Goal: Task Accomplishment & Management: Manage account settings

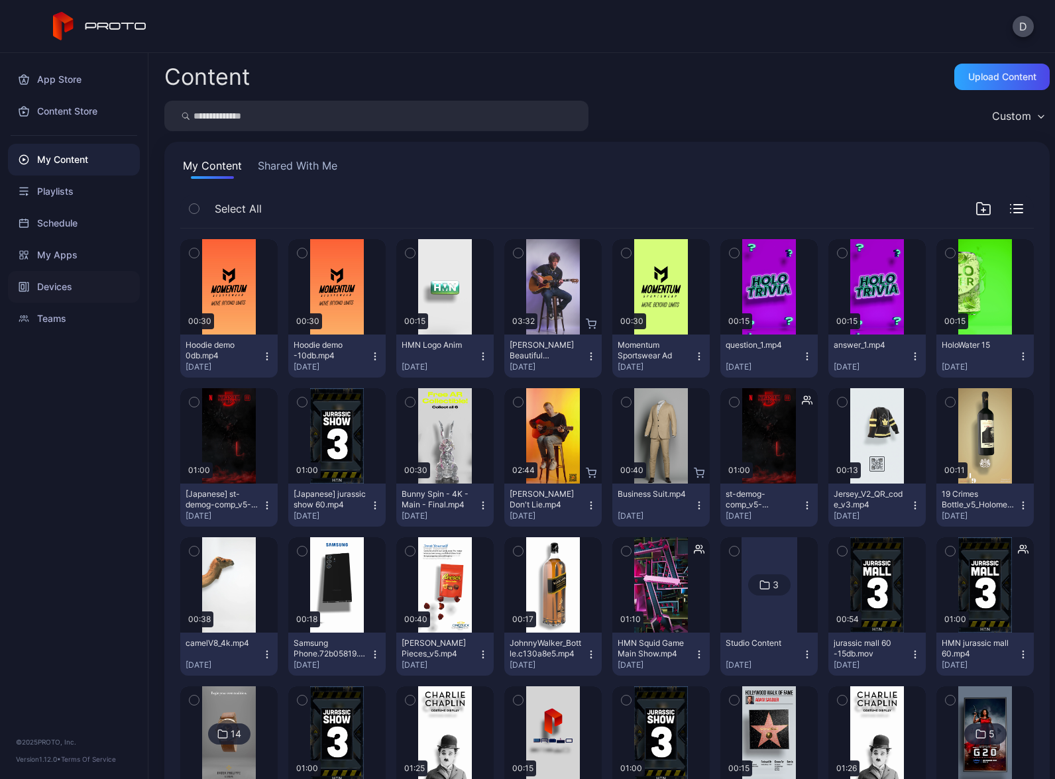
click at [75, 290] on div "Devices" at bounding box center [74, 287] width 132 height 32
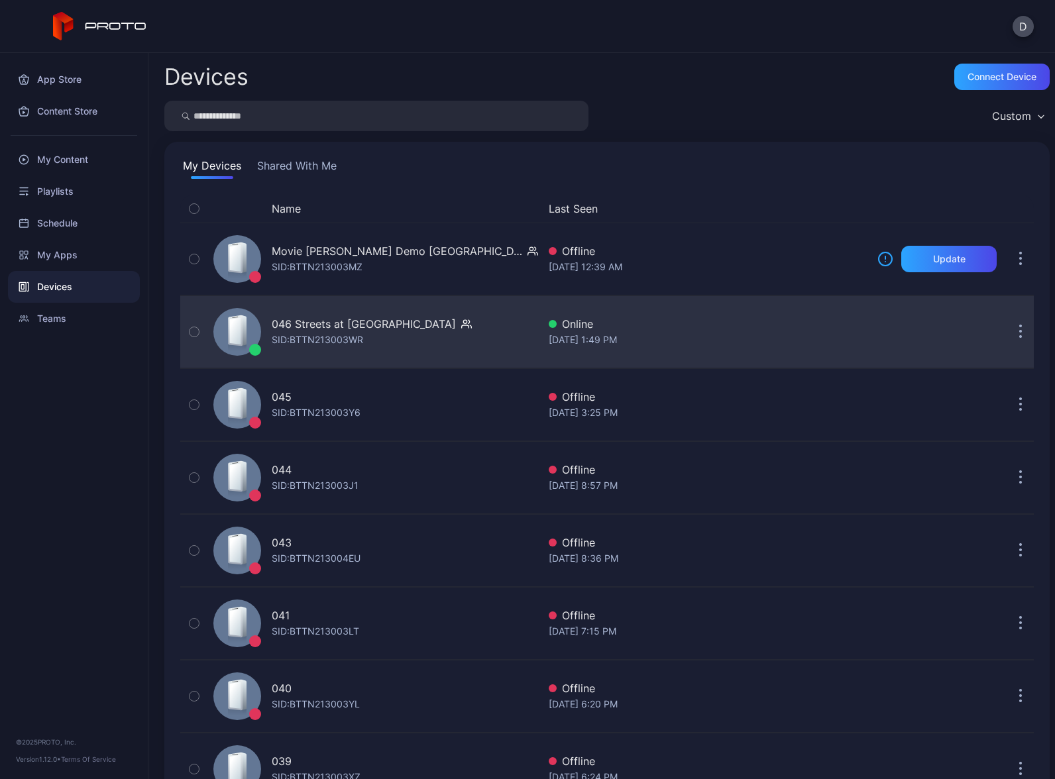
click at [481, 328] on div "046 Streets at [GEOGRAPHIC_DATA]: BTTN213003WR" at bounding box center [373, 332] width 330 height 66
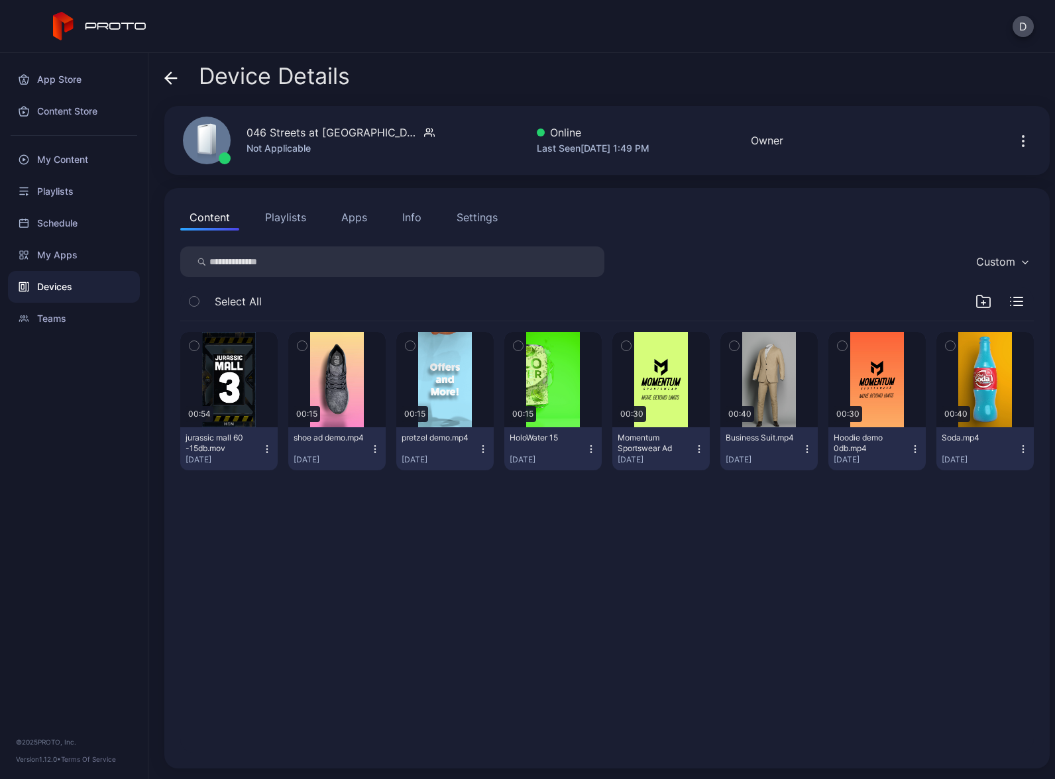
click at [503, 46] on div "D" at bounding box center [527, 26] width 1055 height 53
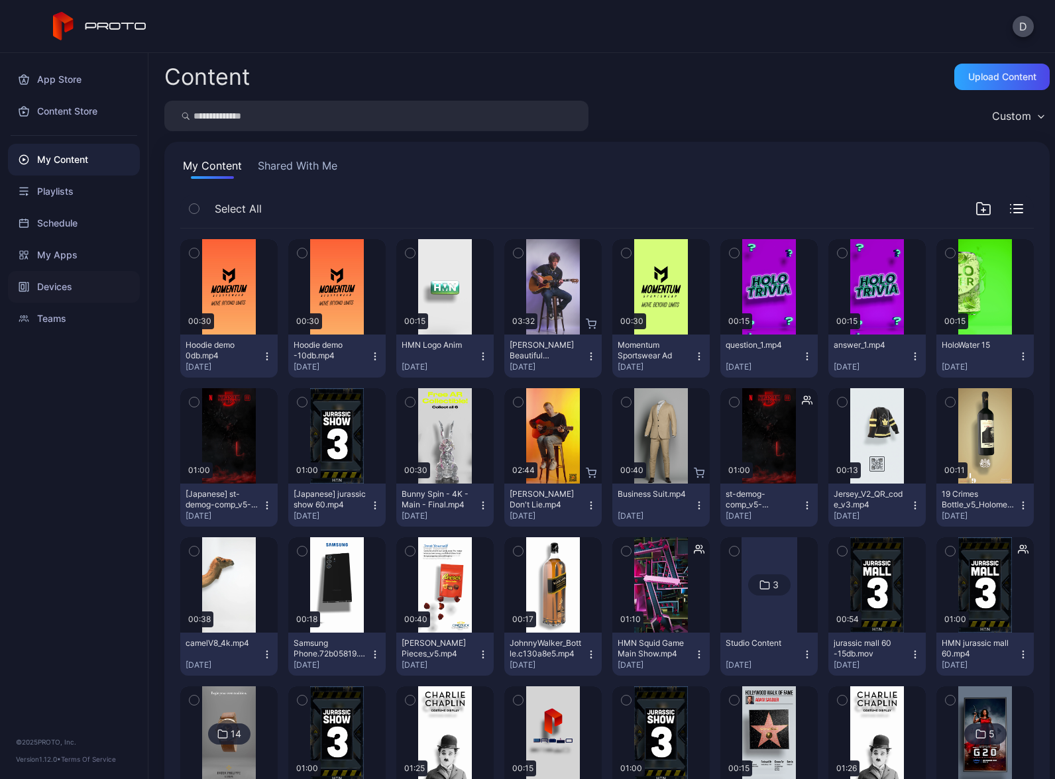
click at [61, 283] on div "Devices" at bounding box center [74, 287] width 132 height 32
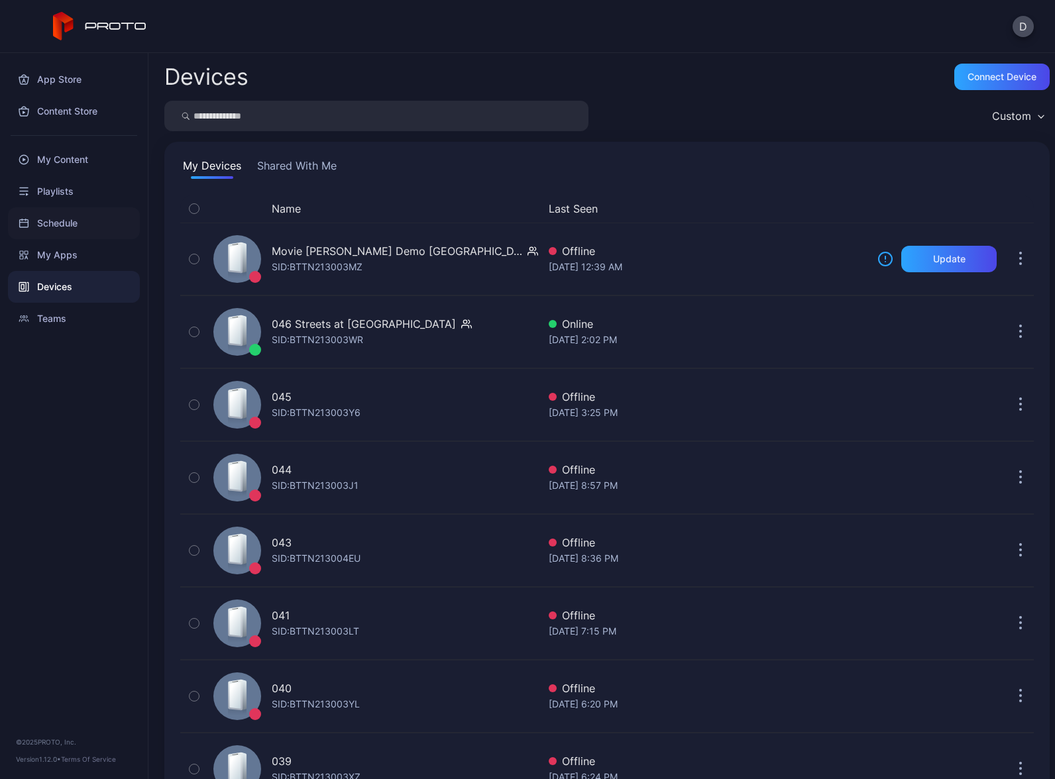
click at [64, 219] on div "Schedule" at bounding box center [74, 223] width 132 height 32
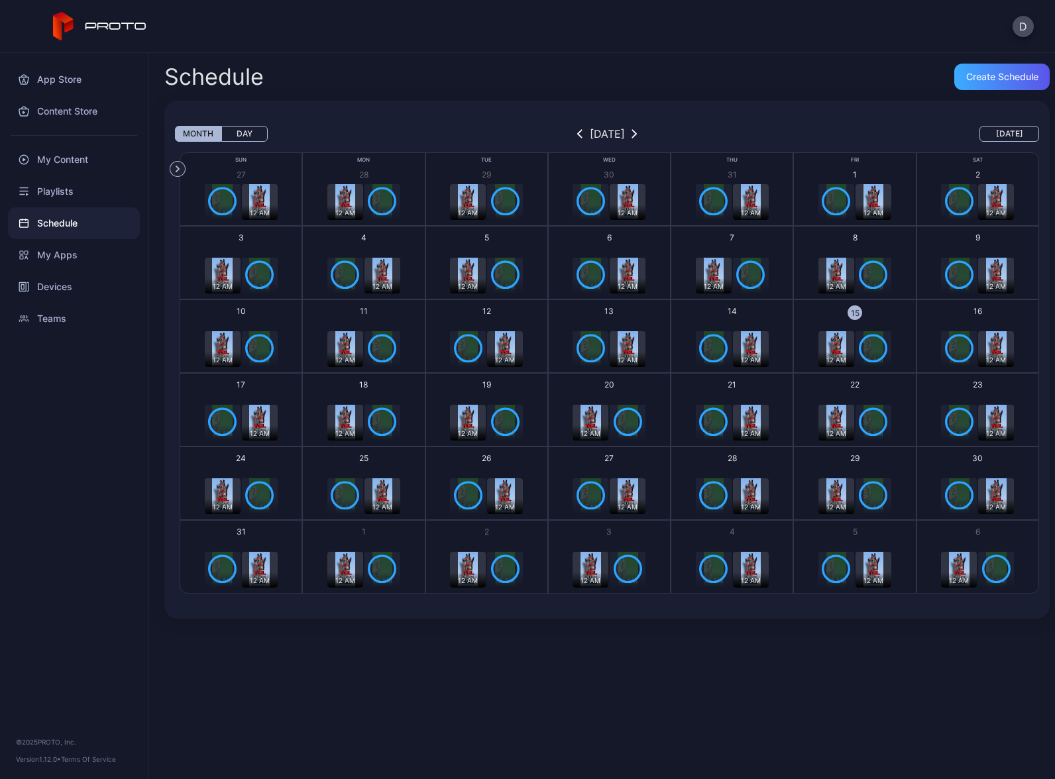
click at [976, 78] on div "Create Schedule" at bounding box center [1002, 77] width 72 height 11
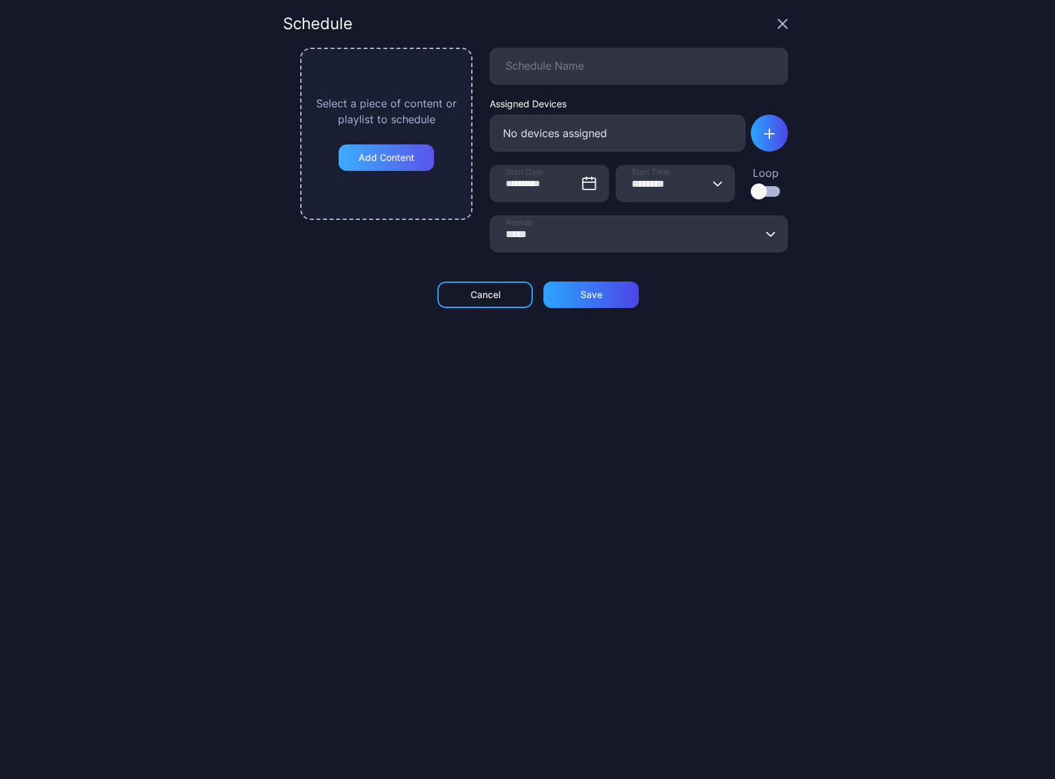
click at [393, 158] on div "Add Content" at bounding box center [387, 157] width 56 height 11
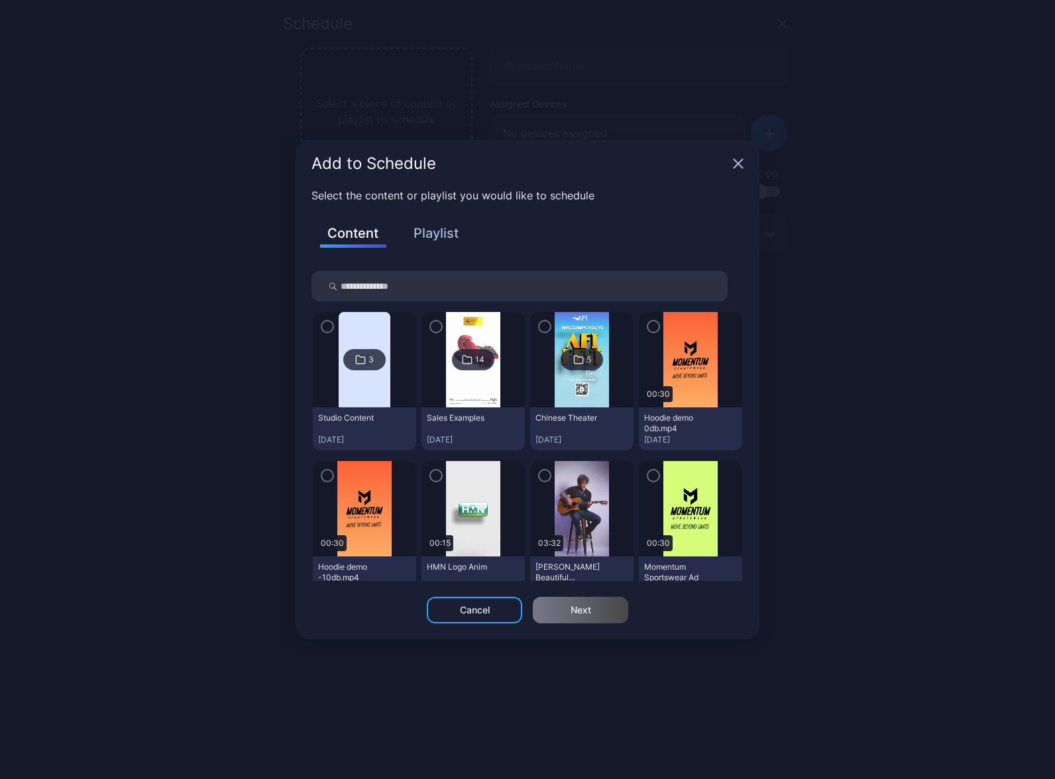
click at [433, 235] on button "Playlist" at bounding box center [436, 233] width 66 height 23
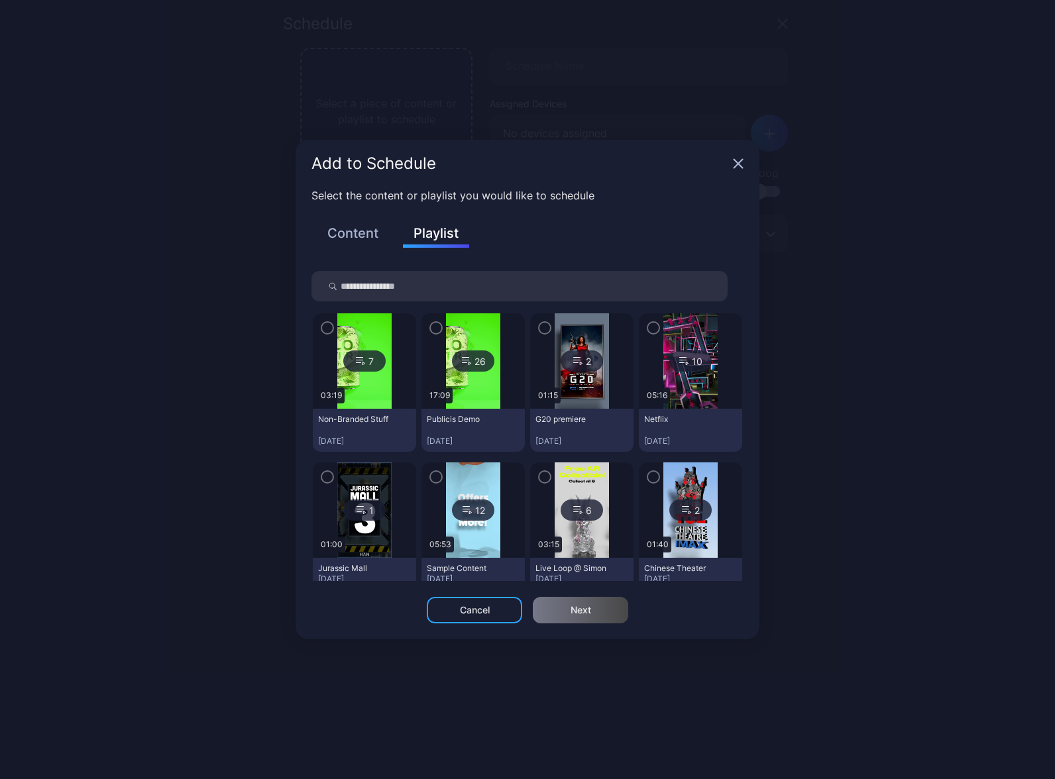
click at [354, 224] on button "Content" at bounding box center [353, 233] width 66 height 23
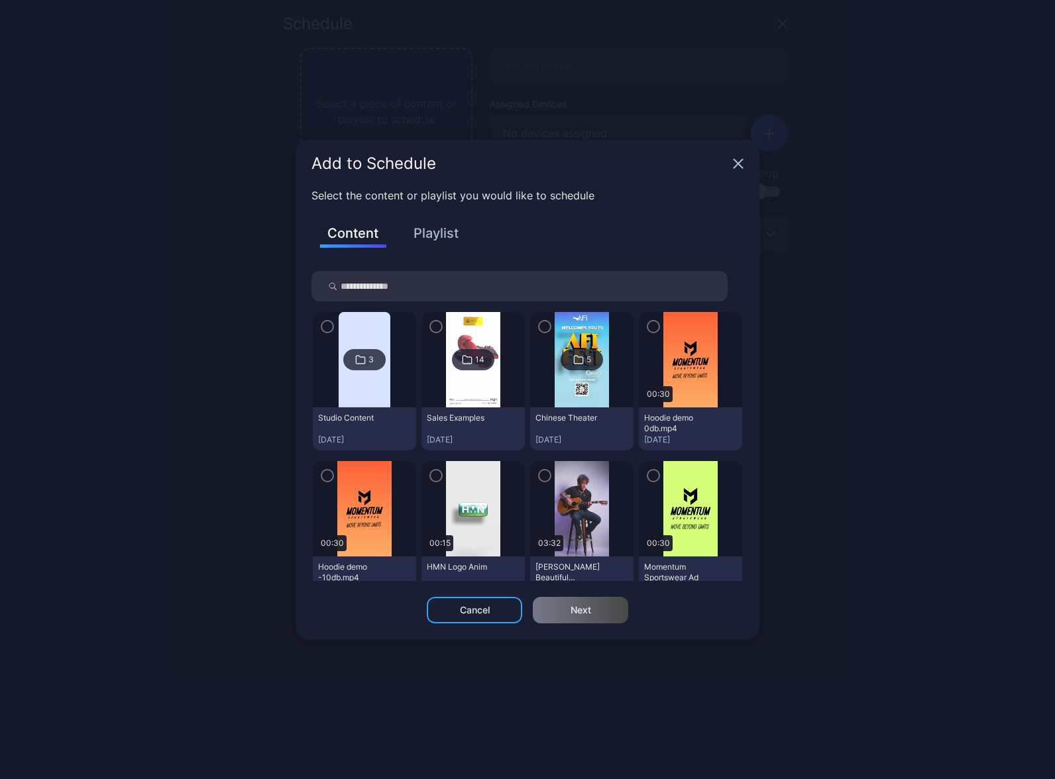
click at [736, 164] on icon "button" at bounding box center [738, 163] width 11 height 11
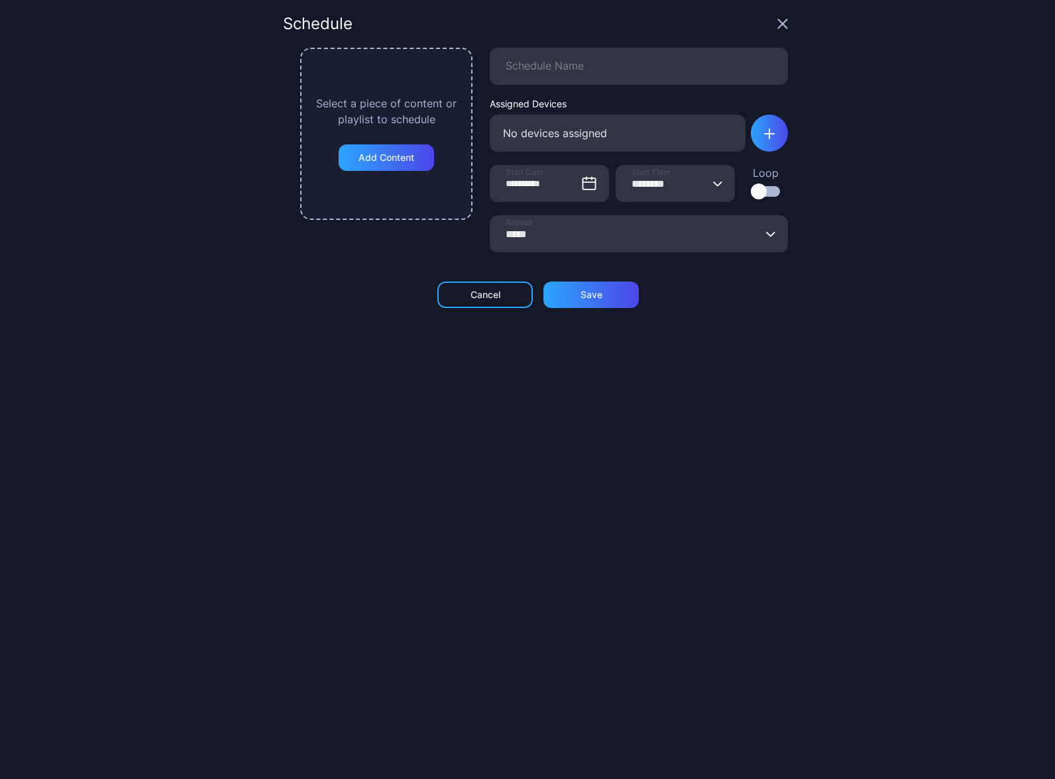
click at [498, 299] on div "Cancel" at bounding box center [484, 295] width 95 height 27
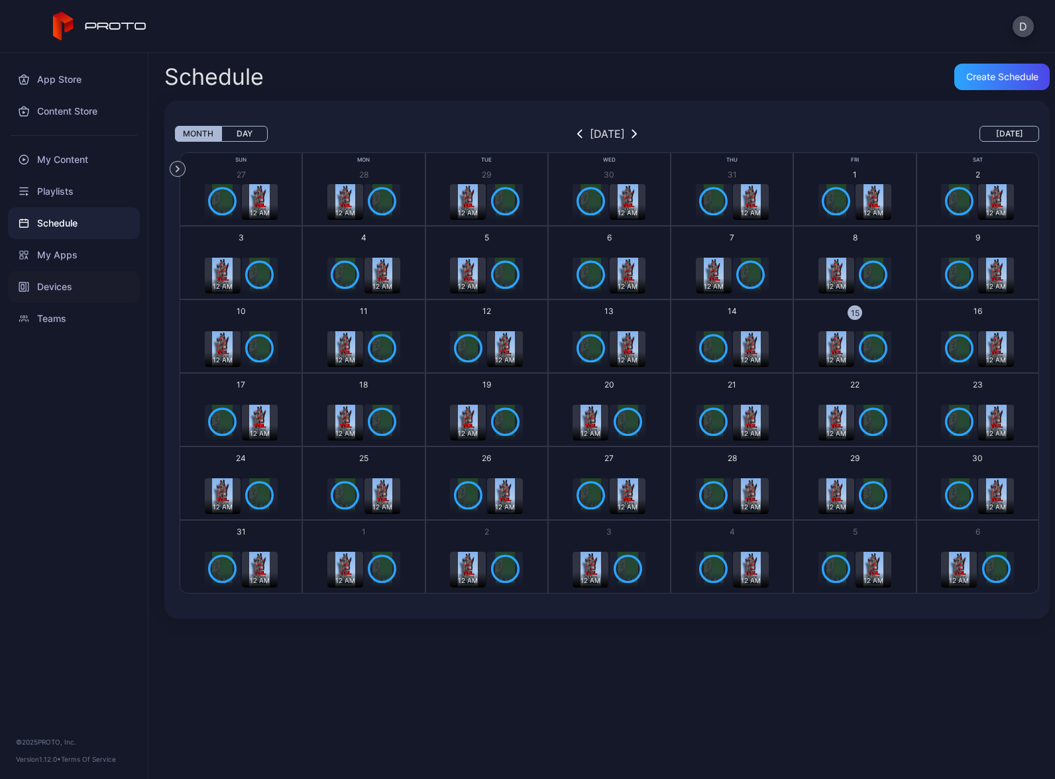
click at [66, 291] on div "Devices" at bounding box center [74, 287] width 132 height 32
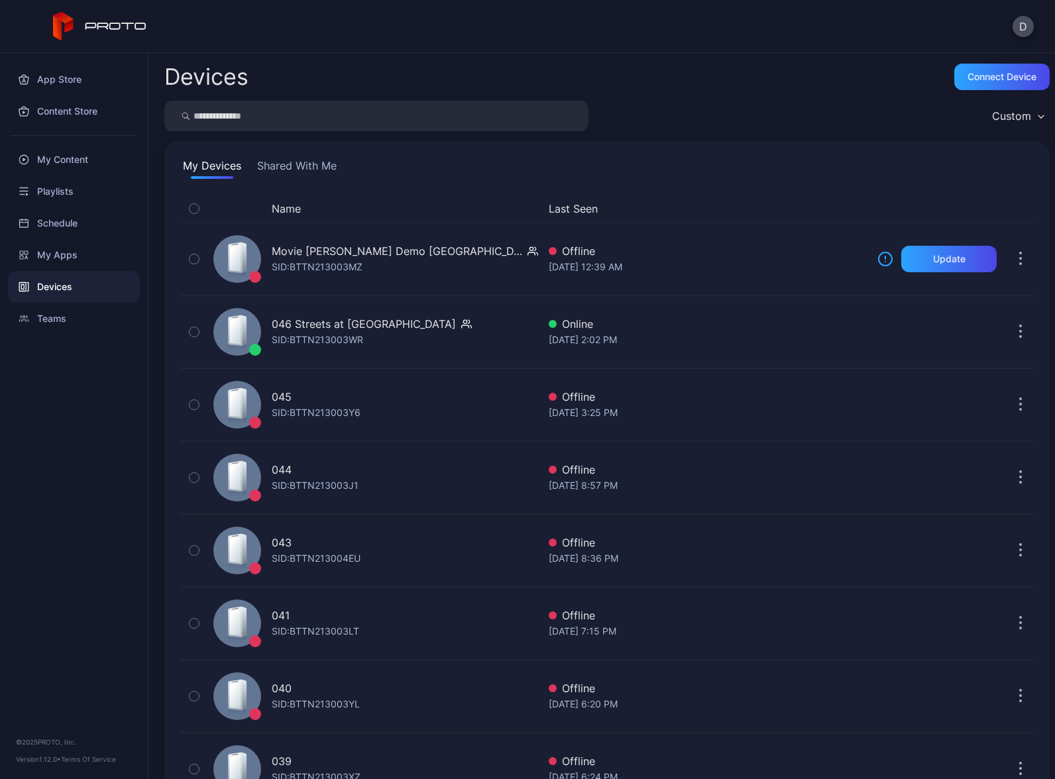
click at [594, 81] on div "Devices Connect device" at bounding box center [606, 77] width 885 height 27
click at [292, 164] on button "Shared With Me" at bounding box center [296, 168] width 85 height 21
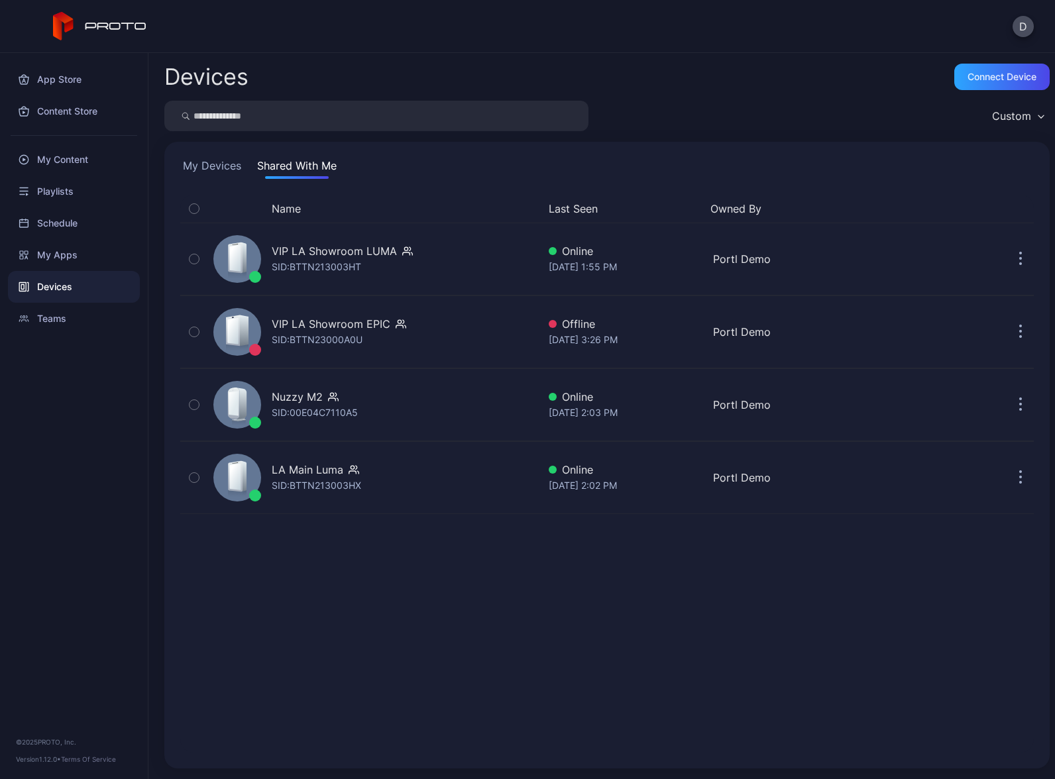
click at [211, 163] on button "My Devices" at bounding box center [212, 168] width 64 height 21
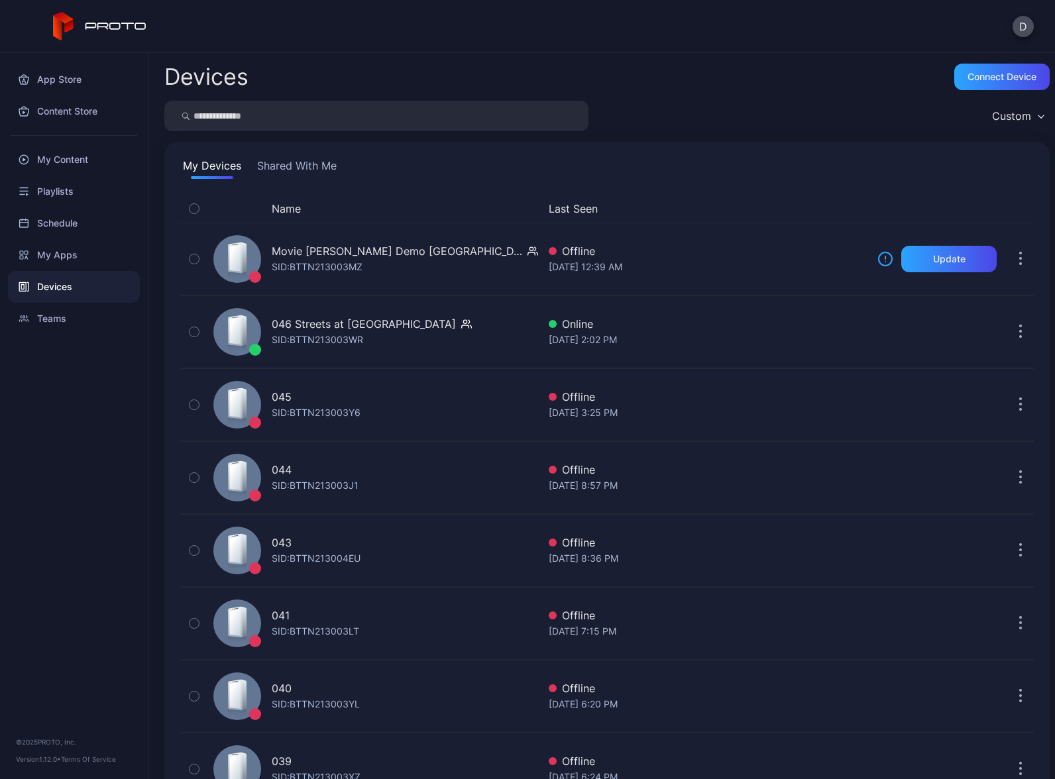
click at [730, 112] on div "Custom" at bounding box center [606, 116] width 885 height 30
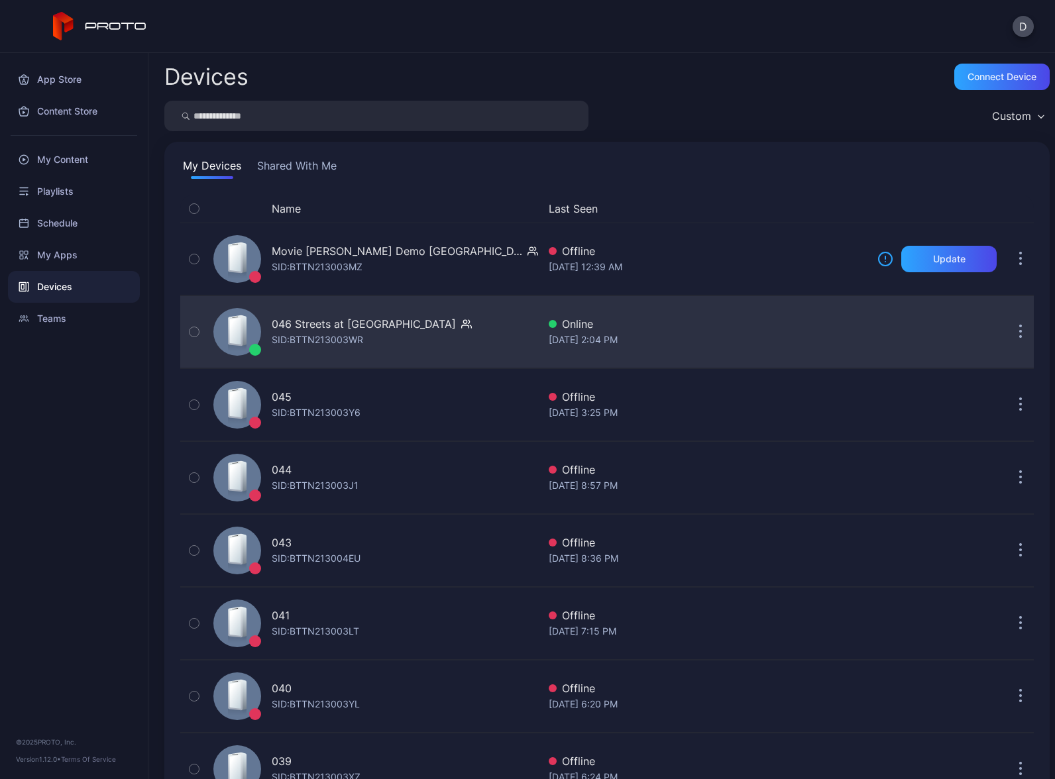
click at [827, 335] on div "[DATE] 2:04 PM" at bounding box center [708, 340] width 318 height 16
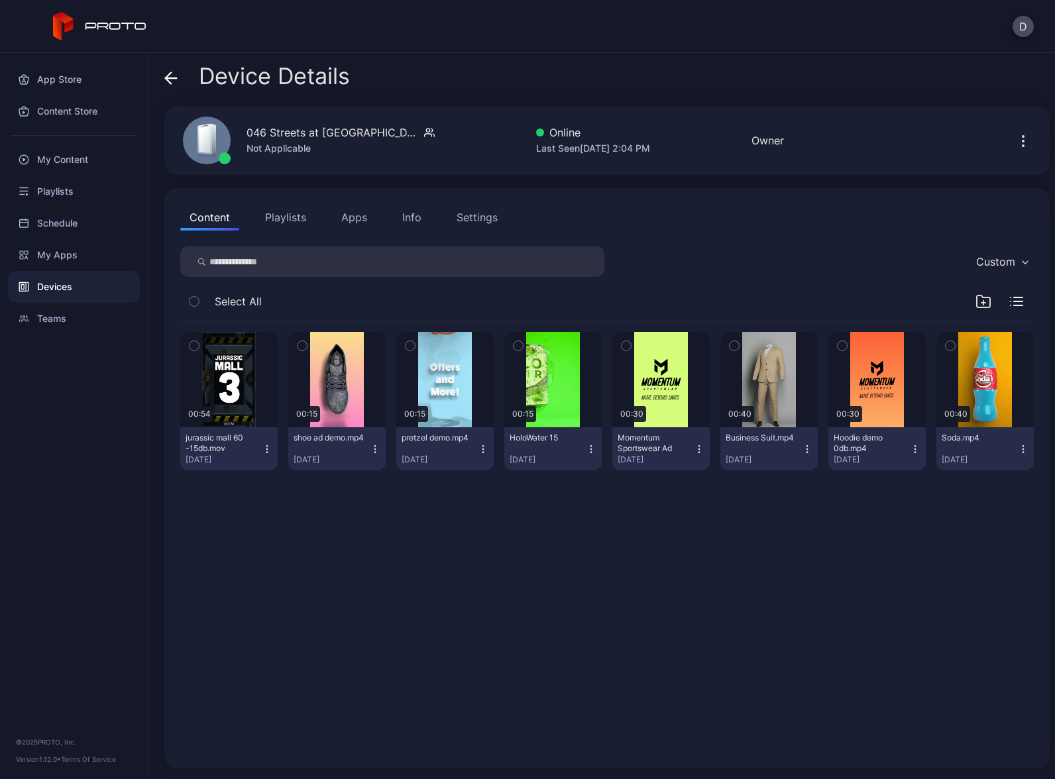
click at [1015, 142] on icon "button" at bounding box center [1023, 141] width 16 height 16
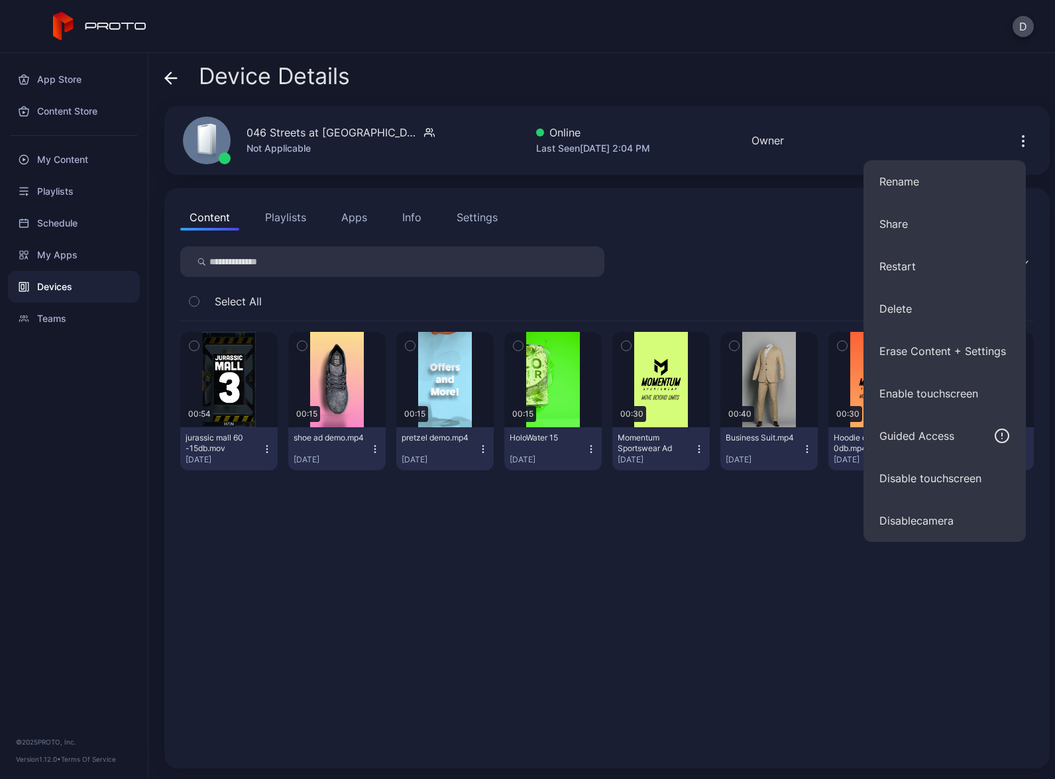
click at [885, 119] on div "046 Streets at [GEOGRAPHIC_DATA] Not Applicable Online Last Seen [DATE] 2:04 PM…" at bounding box center [606, 140] width 885 height 69
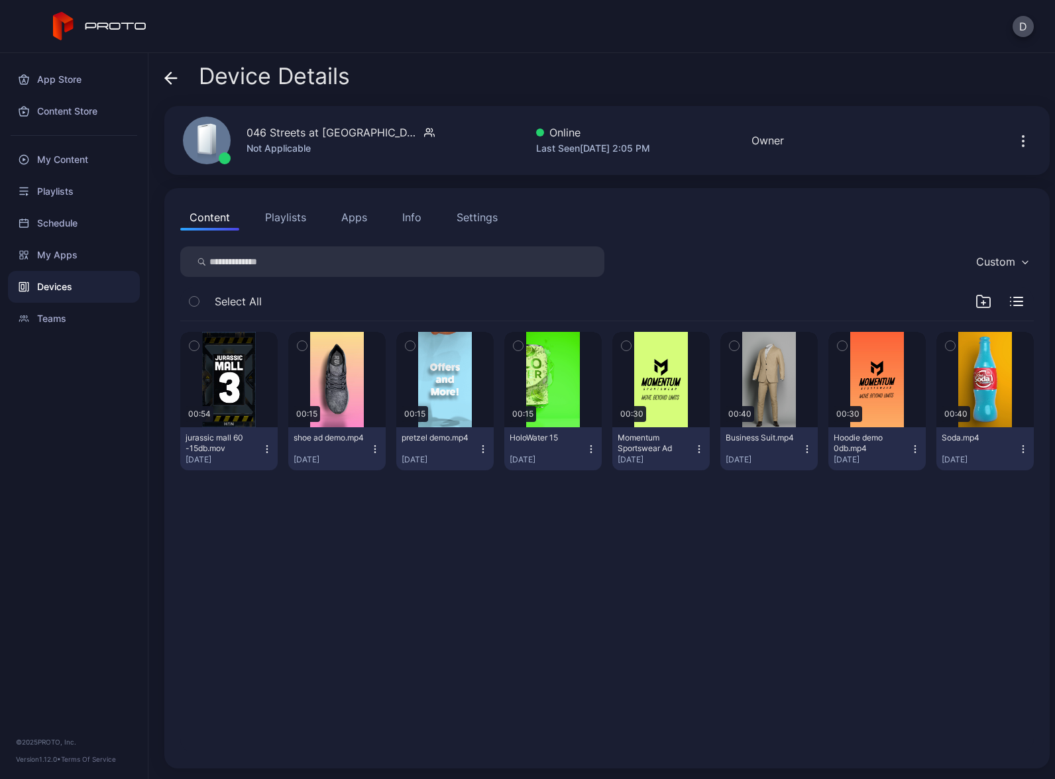
click at [353, 216] on button "Apps" at bounding box center [354, 217] width 44 height 27
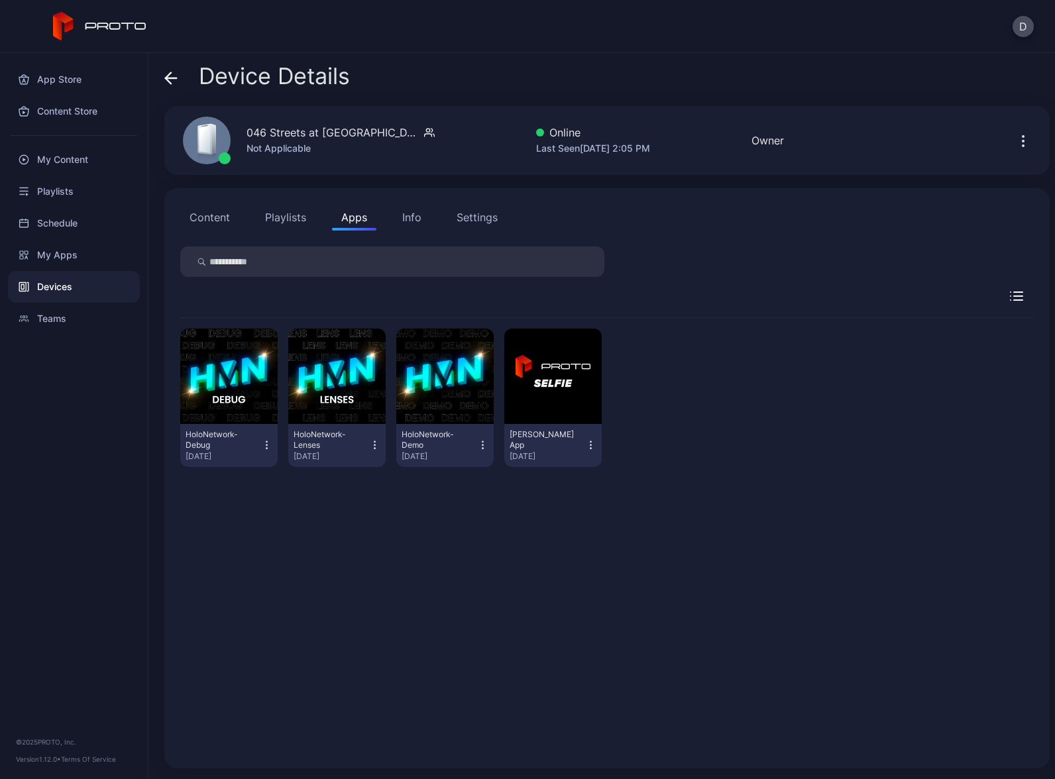
click at [409, 215] on div "Info" at bounding box center [411, 217] width 19 height 16
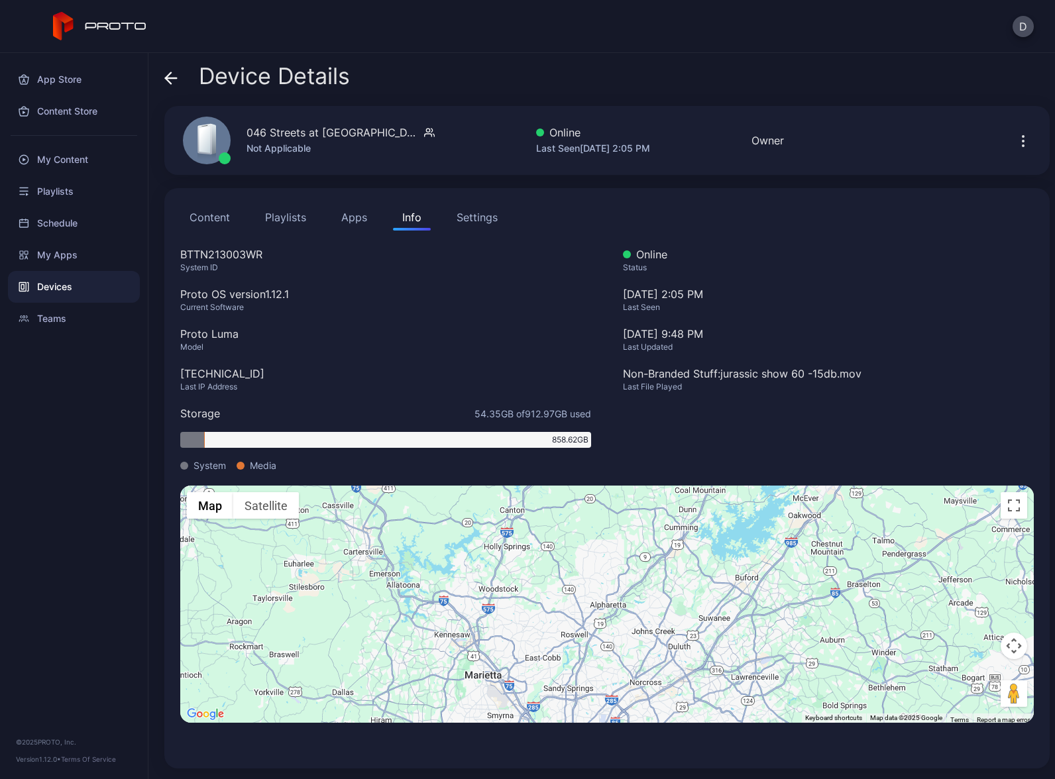
click at [480, 216] on div "Settings" at bounding box center [477, 217] width 41 height 16
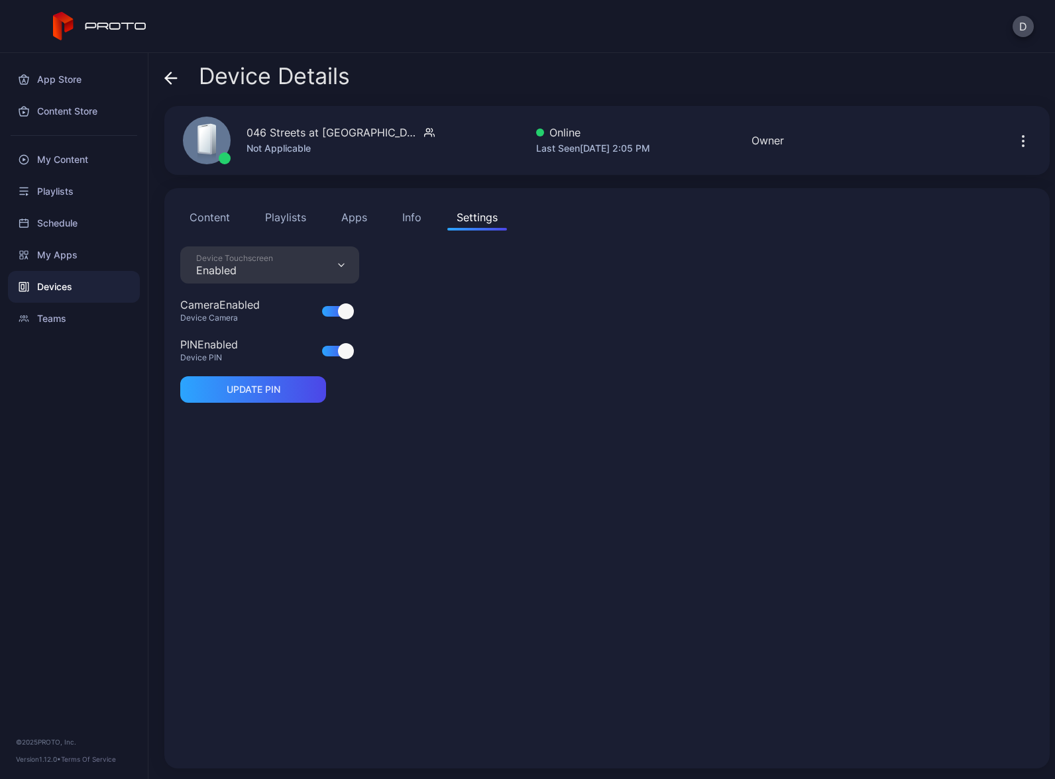
click at [284, 217] on button "Playlists" at bounding box center [286, 217] width 60 height 27
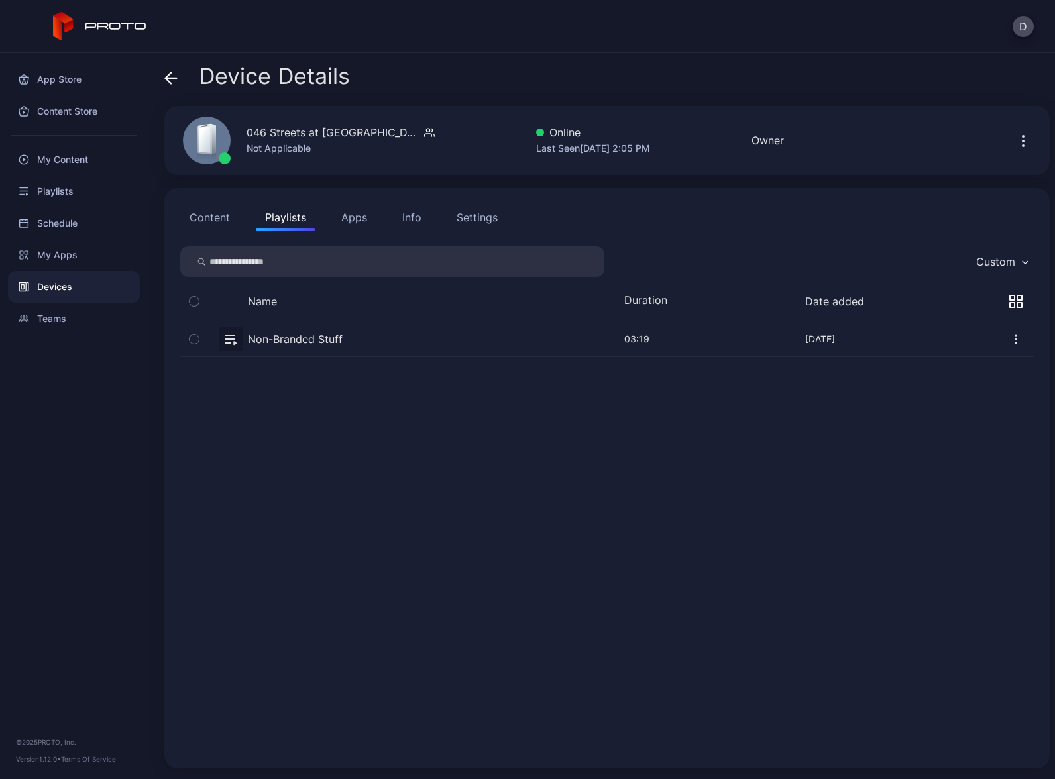
click at [213, 215] on button "Content" at bounding box center [209, 217] width 59 height 27
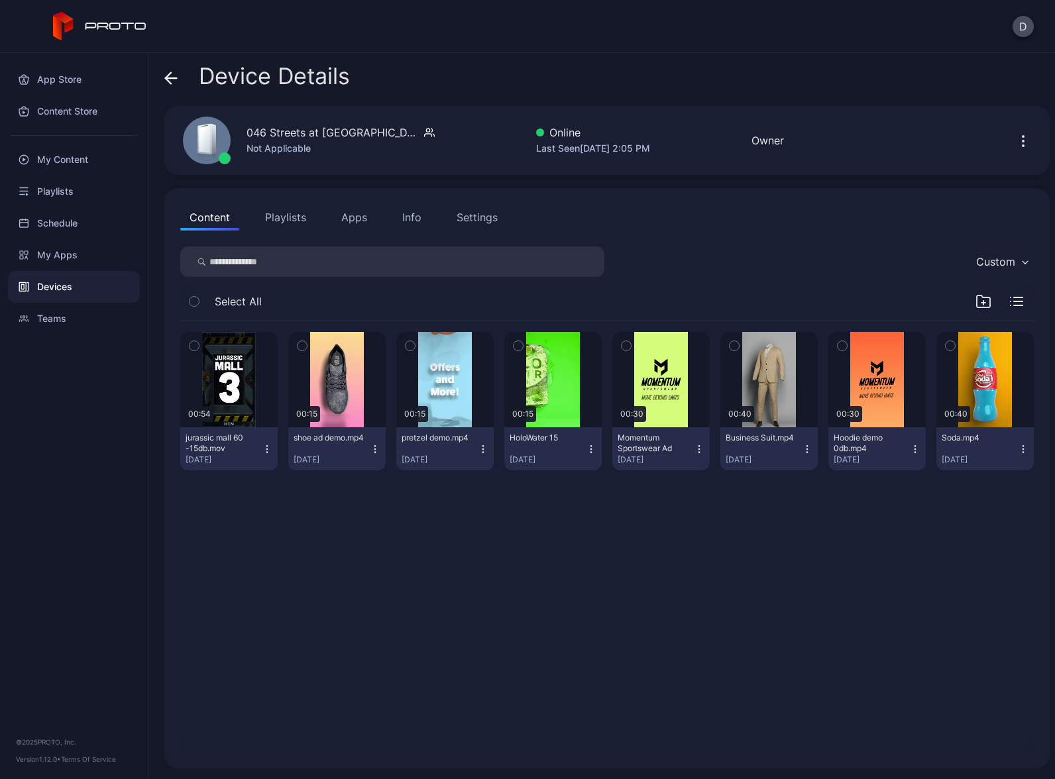
click at [282, 215] on button "Playlists" at bounding box center [286, 217] width 60 height 27
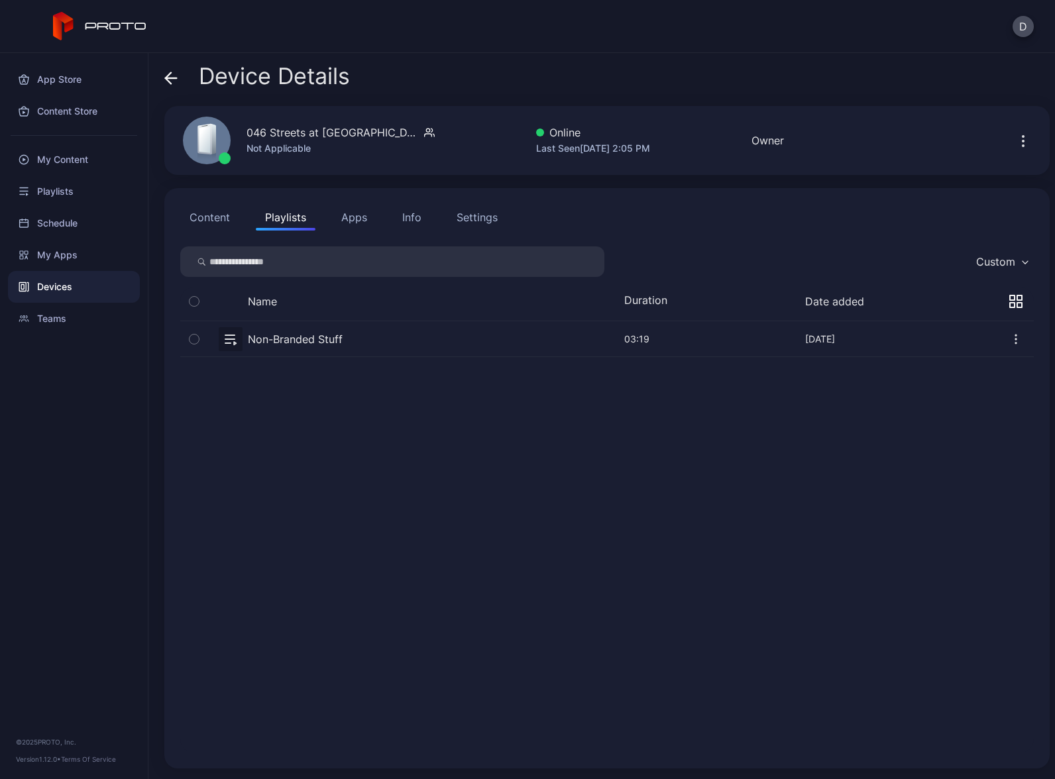
click at [356, 215] on button "Apps" at bounding box center [354, 217] width 44 height 27
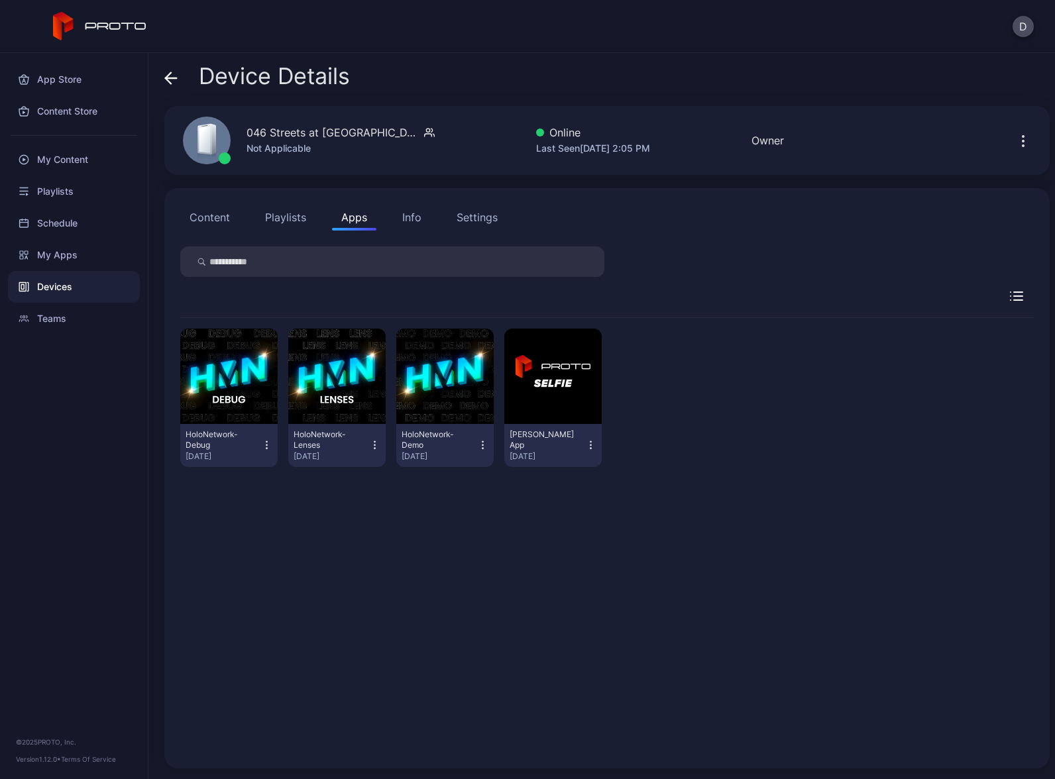
click at [658, 63] on div "Device Details 046 Streets at [GEOGRAPHIC_DATA] Not Applicable Online Last Seen…" at bounding box center [601, 416] width 907 height 726
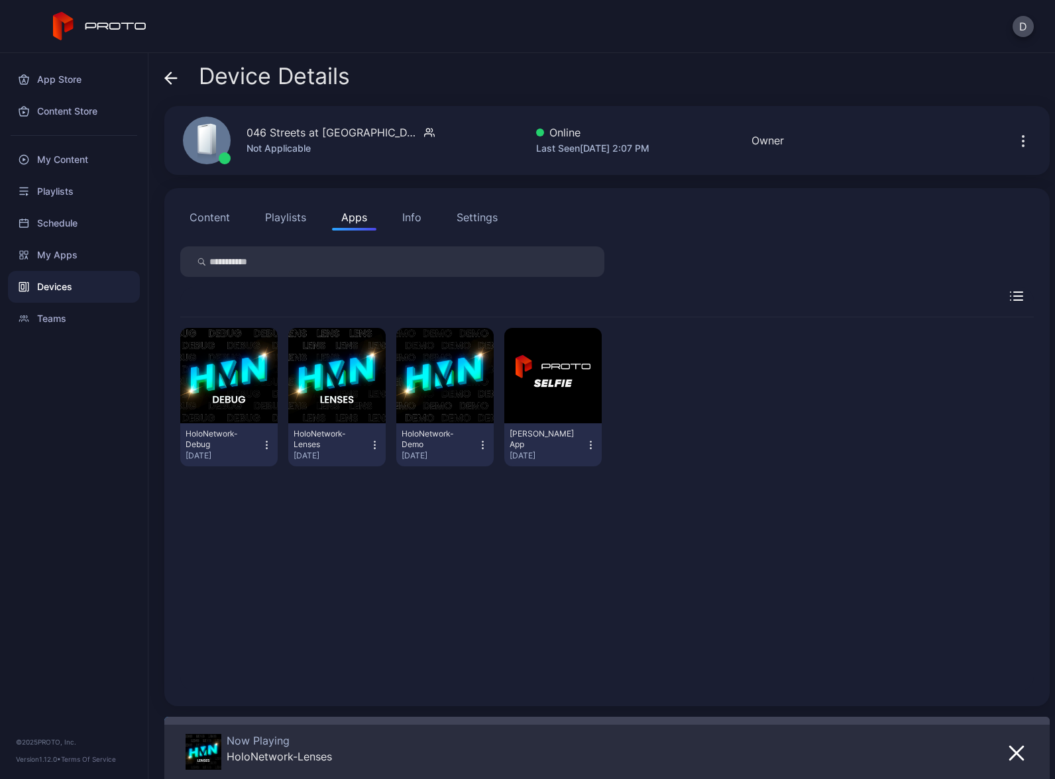
click at [289, 215] on button "Playlists" at bounding box center [286, 217] width 60 height 27
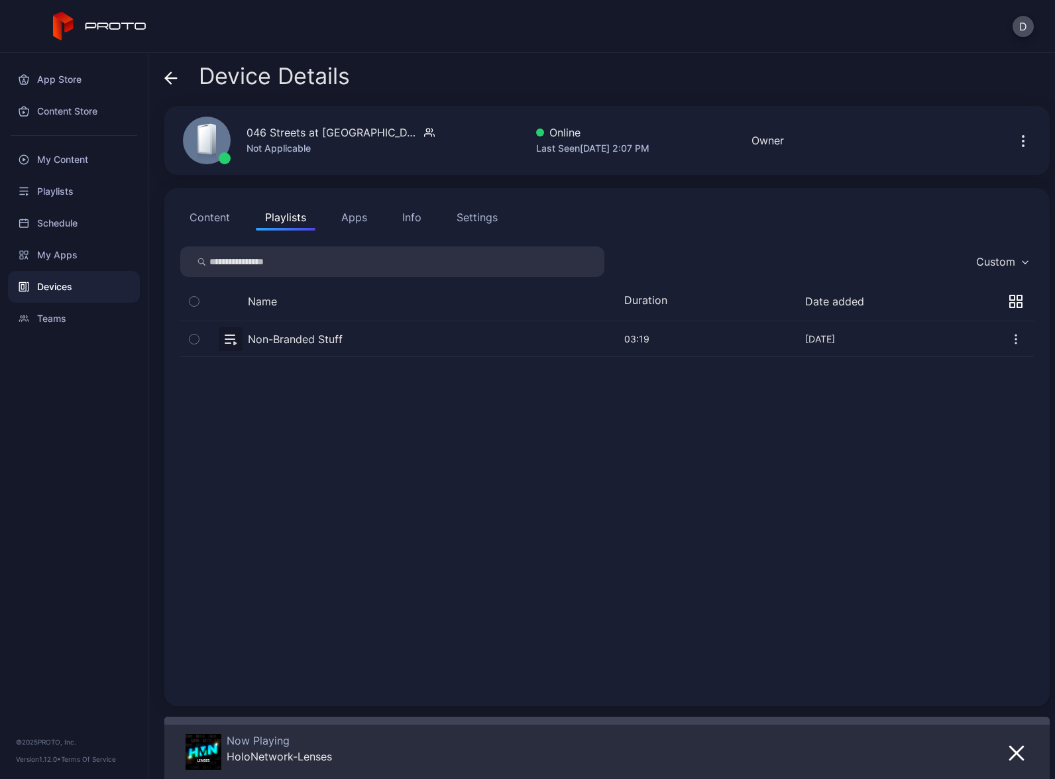
click at [358, 341] on button "button" at bounding box center [607, 338] width 854 height 35
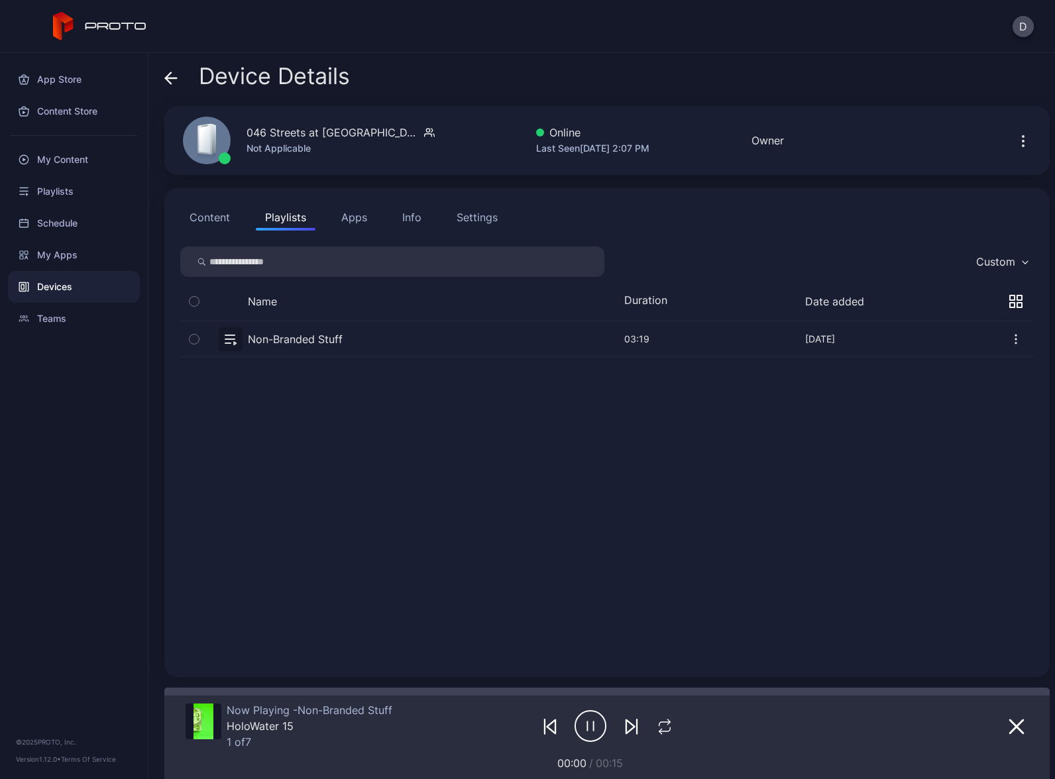
click at [480, 215] on div "Settings" at bounding box center [477, 217] width 41 height 16
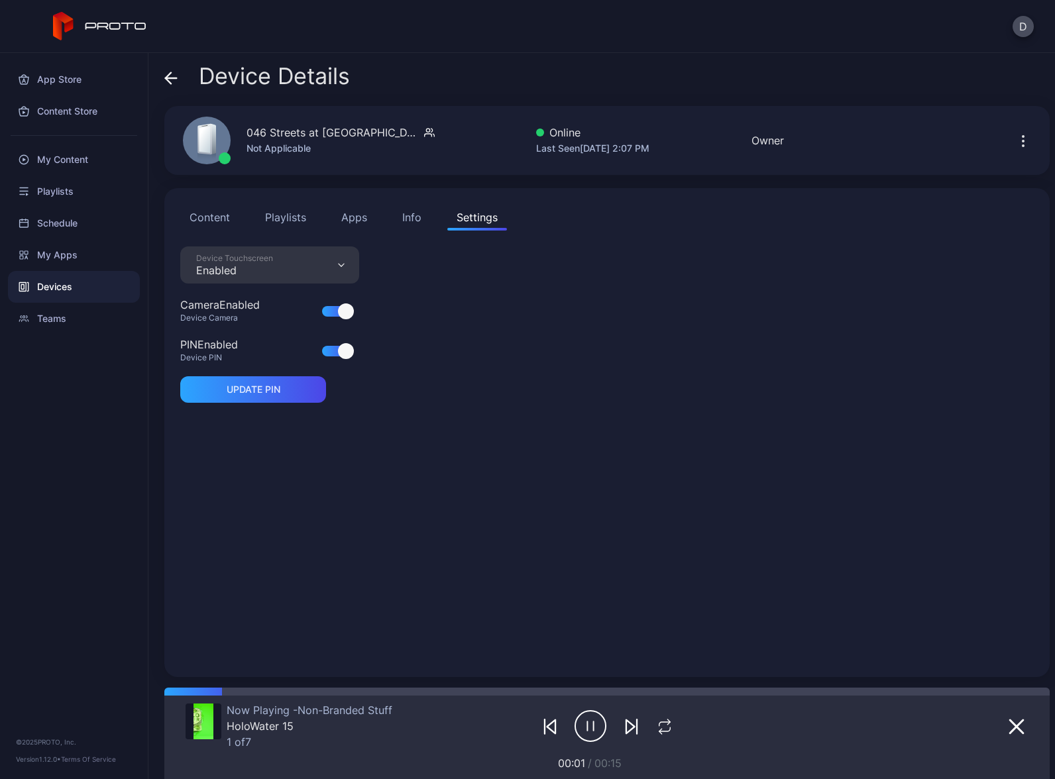
click at [278, 269] on div "Device Touchscreen Enabled" at bounding box center [269, 265] width 179 height 37
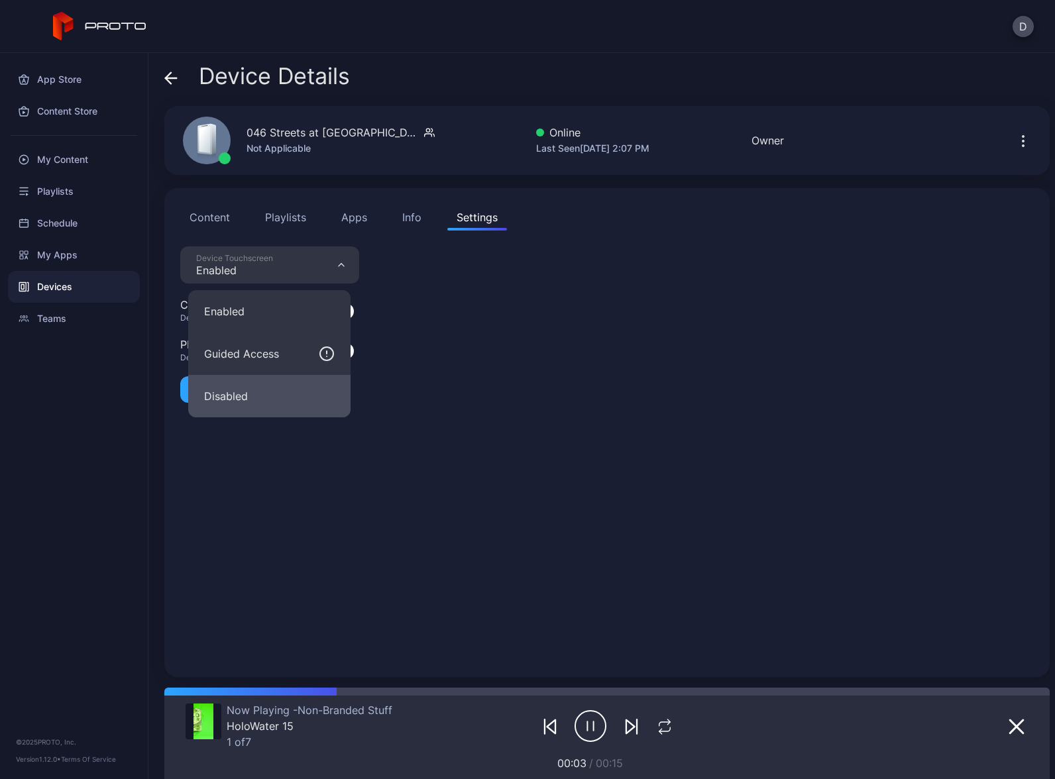
click at [264, 404] on button "Disabled" at bounding box center [269, 396] width 162 height 42
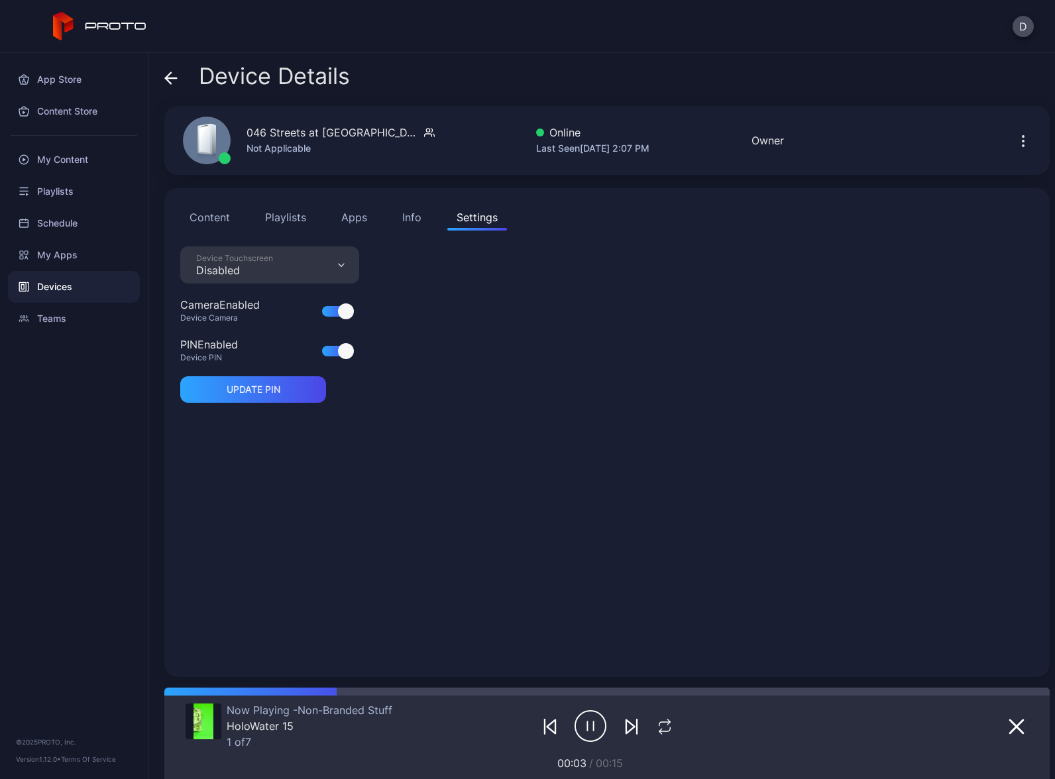
click at [482, 443] on div "Device Touchscreen Disabled Camera Enabled Device Camera PIN Enabled Device PIN…" at bounding box center [607, 454] width 854 height 415
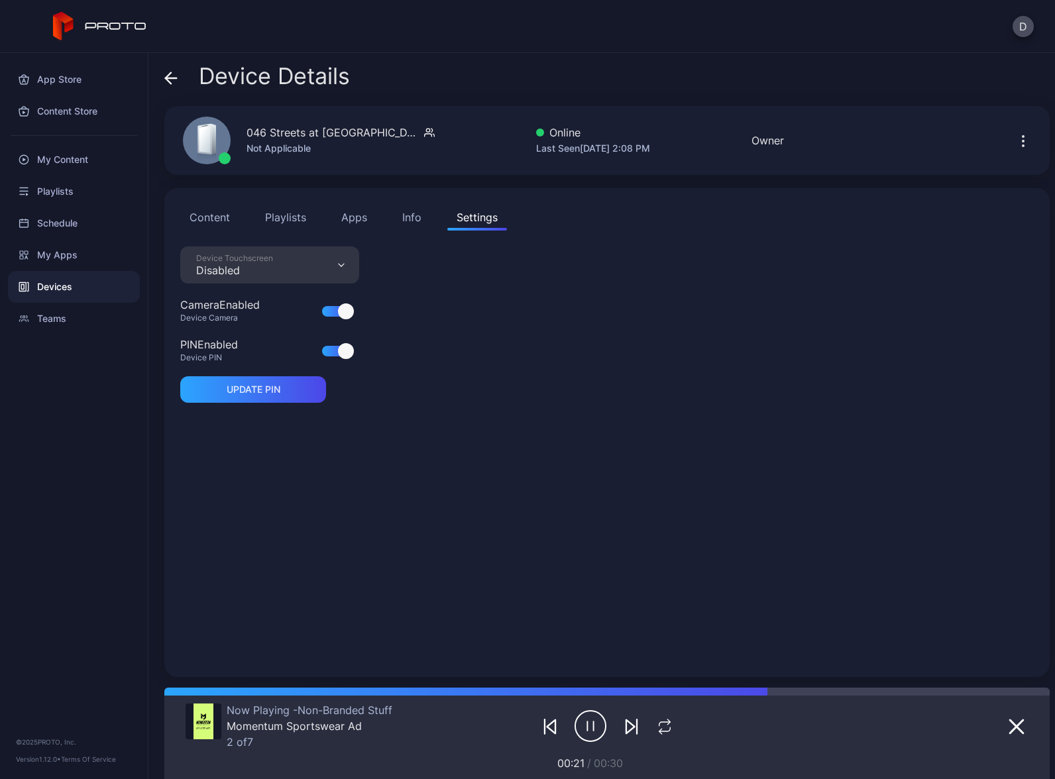
click at [292, 468] on div "Device Touchscreen Disabled Camera Enabled Device Camera PIN Enabled Device PIN…" at bounding box center [607, 454] width 854 height 415
click at [282, 5] on div "D" at bounding box center [527, 26] width 1055 height 53
